Goal: Transaction & Acquisition: Purchase product/service

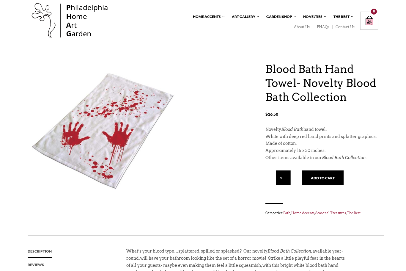
scroll to position [9, 0]
click at [285, 177] on input "1" at bounding box center [283, 178] width 15 height 15
click at [325, 176] on button "Add to cart" at bounding box center [323, 178] width 42 height 15
click at [328, 177] on button "Add to cart" at bounding box center [323, 178] width 42 height 15
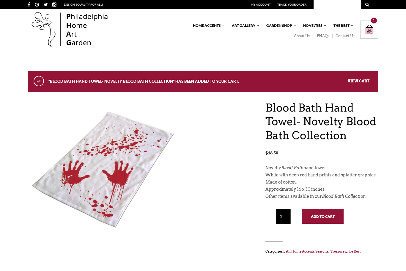
click at [319, 217] on button "Add to cart" at bounding box center [323, 216] width 42 height 15
